Goal: Check status: Check status

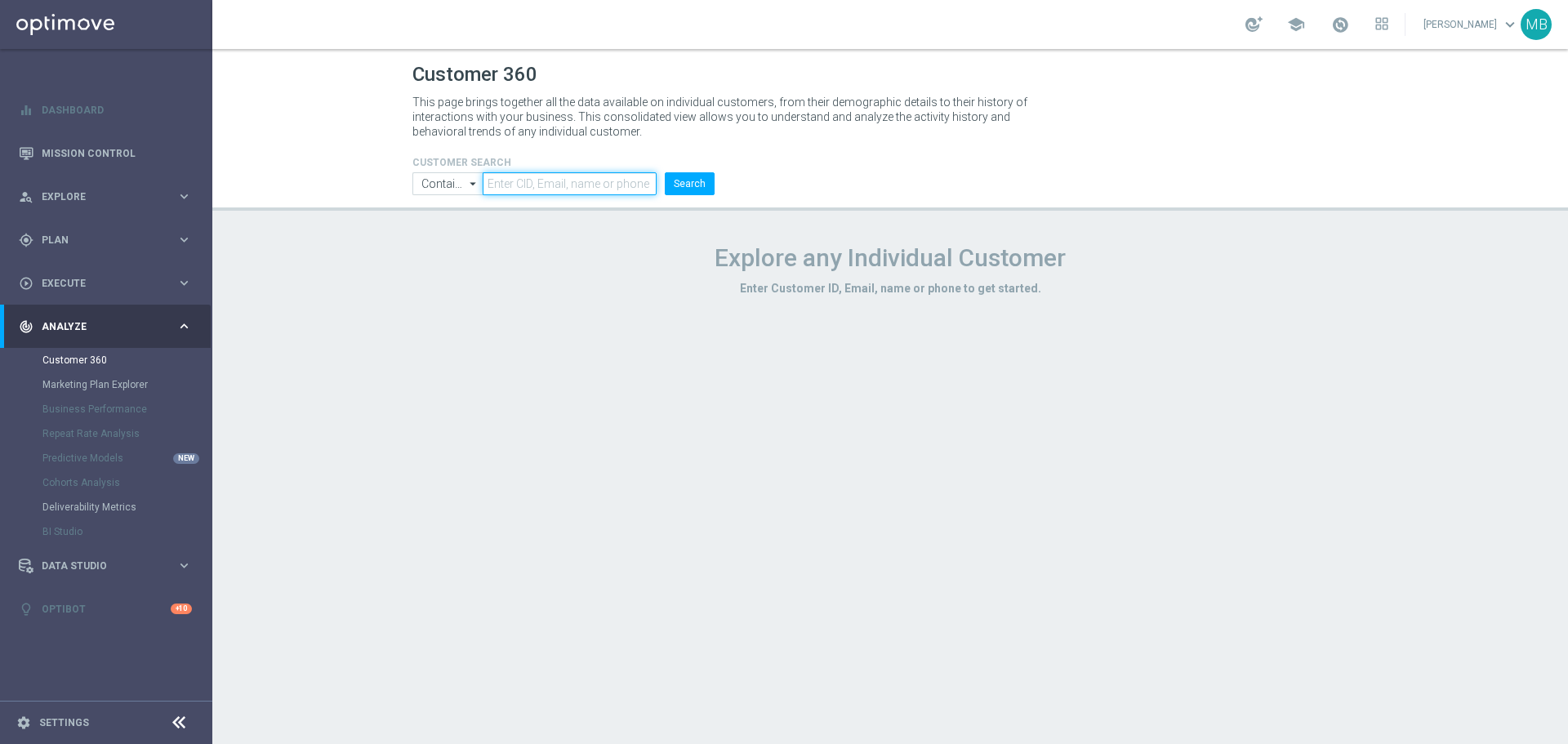
click at [551, 185] on input "text" at bounding box center [569, 183] width 174 height 22
paste input "3187708"
type input "3187708"
click at [707, 186] on button "Search" at bounding box center [689, 183] width 50 height 22
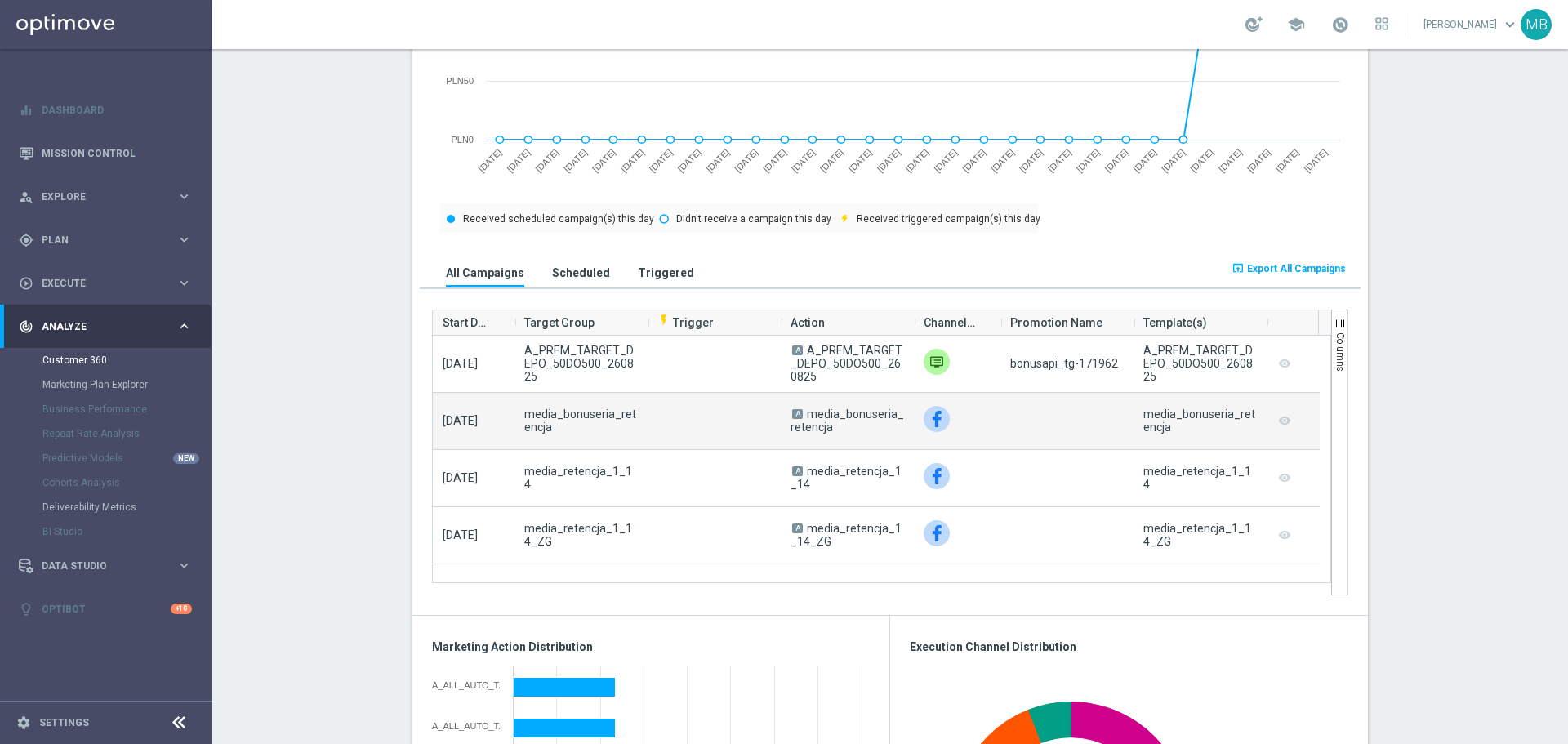
scroll to position [490, 0]
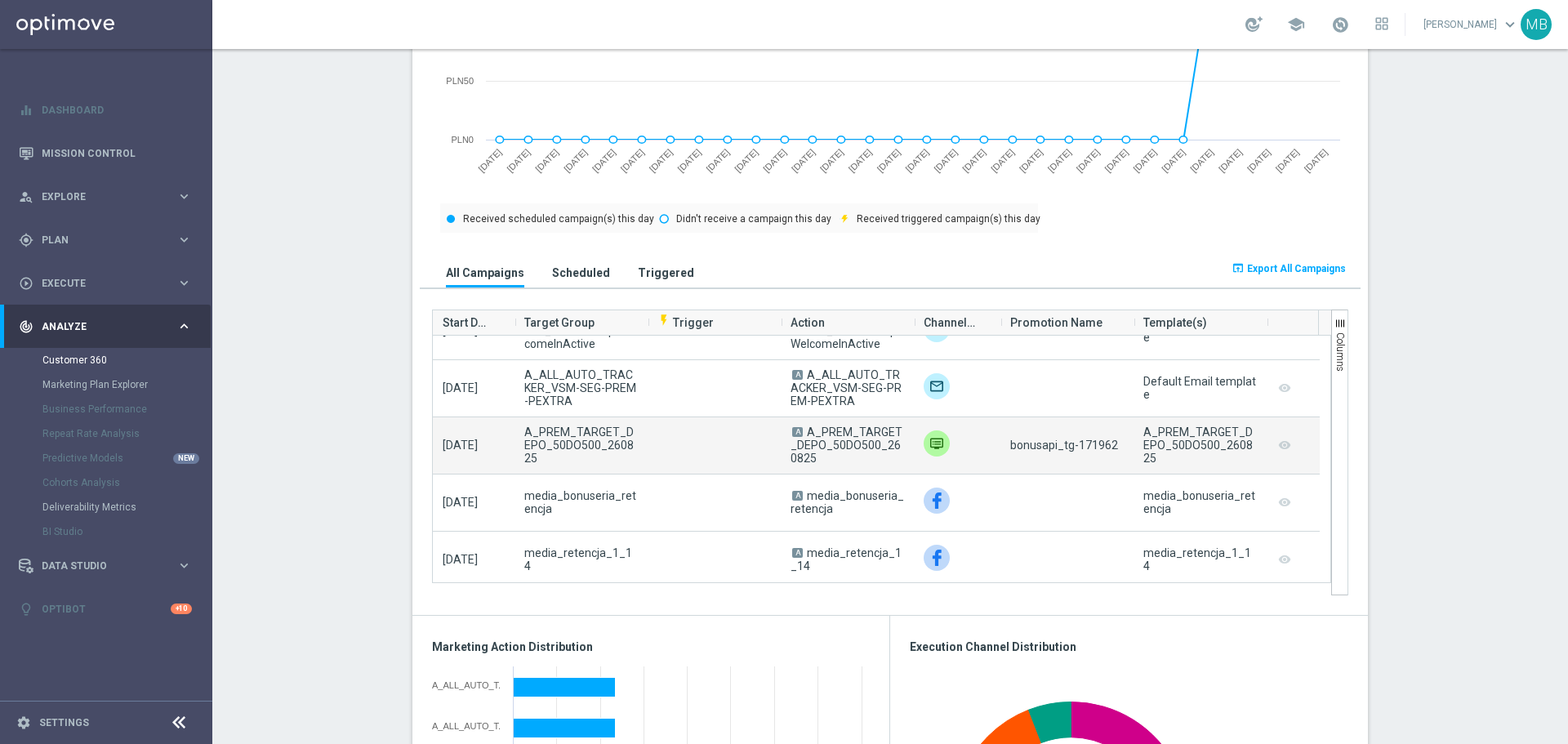
click at [1091, 447] on span "bonusapi_tg-171962" at bounding box center [1064, 445] width 108 height 13
click at [1091, 448] on span "bonusapi_tg-171962" at bounding box center [1064, 445] width 108 height 13
copy span "171962"
